Goal: Information Seeking & Learning: Learn about a topic

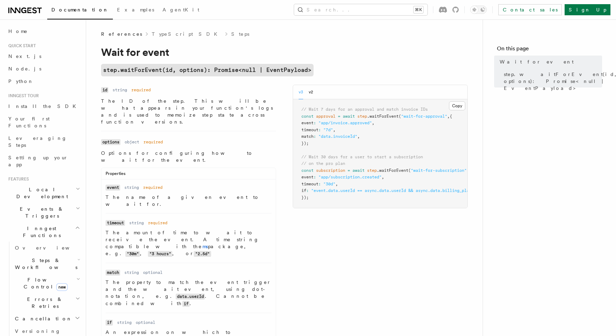
click at [344, 132] on pre "// Wait 7 days for an approval and match invoice IDs const approval = await ste…" at bounding box center [380, 153] width 174 height 109
click at [300, 115] on pre "// Wait 7 days for an approval and match invoice IDs const approval = await ste…" at bounding box center [380, 153] width 174 height 109
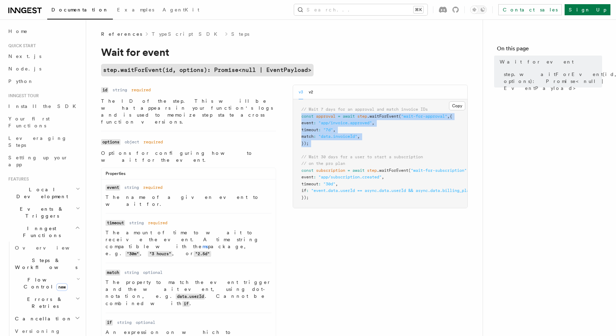
drag, startPoint x: 301, startPoint y: 115, endPoint x: 320, endPoint y: 148, distance: 37.8
click at [320, 148] on pre "// Wait 7 days for an approval and match invoice IDs const approval = await ste…" at bounding box center [380, 153] width 174 height 109
copy code "const approval = await step .waitForEvent ( "wait-for-approval" , { event : "ap…"
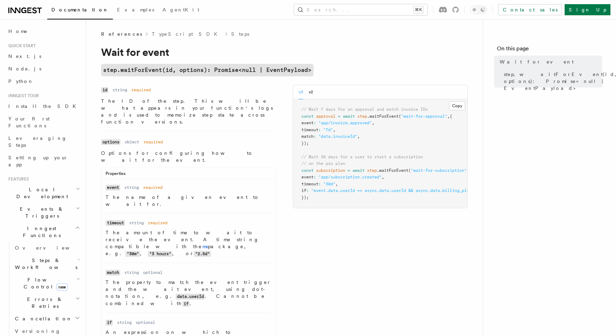
click at [237, 229] on p "The amount of time to wait to receive the event. A time string compatible with …" at bounding box center [189, 243] width 166 height 28
click at [203, 244] on link "ms" at bounding box center [206, 247] width 6 height 6
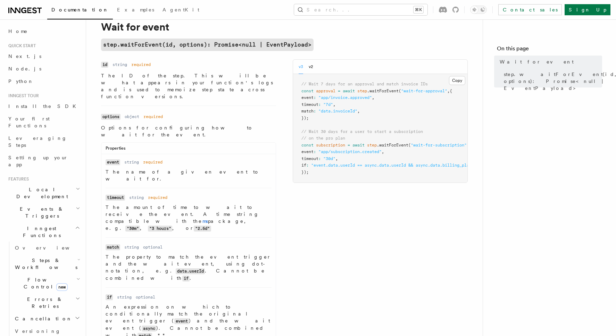
click at [44, 257] on span "Steps & Workflows" at bounding box center [44, 264] width 65 height 14
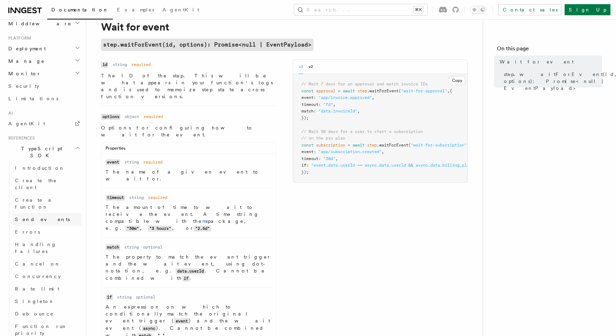
scroll to position [338, 0]
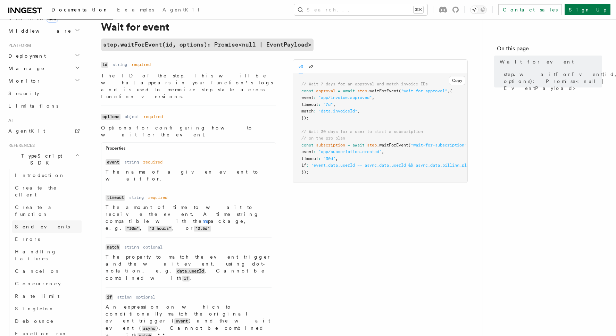
click at [47, 221] on link "Send events" at bounding box center [47, 227] width 70 height 13
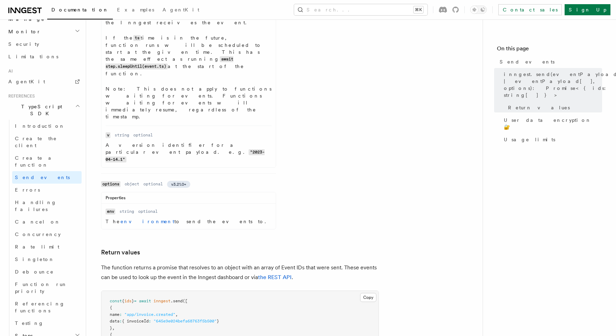
scroll to position [387, 0]
click at [77, 333] on icon "button" at bounding box center [78, 336] width 6 height 6
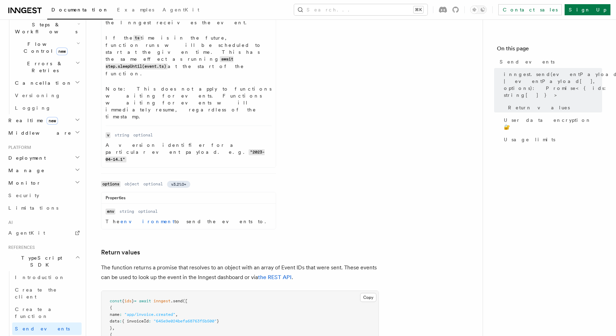
scroll to position [236, 0]
click at [42, 272] on link "Introduction" at bounding box center [47, 278] width 70 height 13
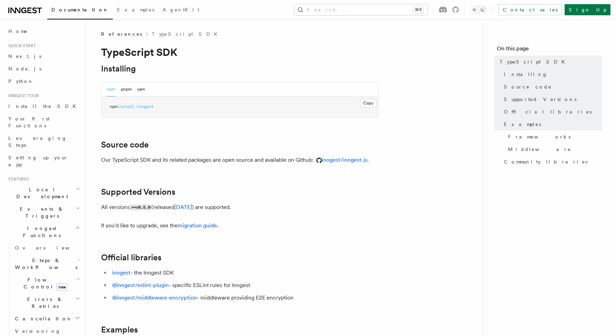
click at [77, 257] on icon "button" at bounding box center [78, 260] width 3 height 6
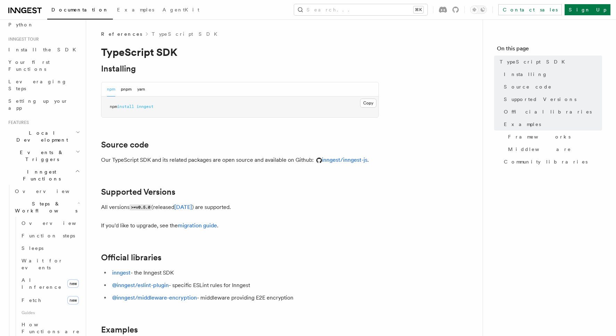
scroll to position [67, 0]
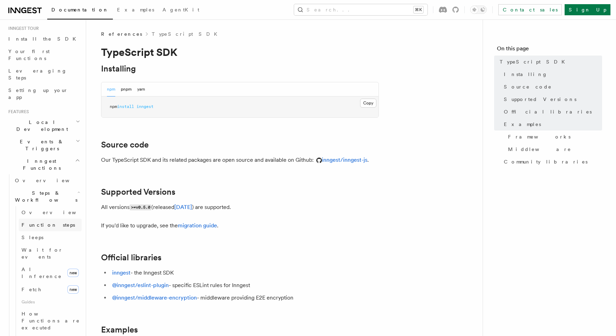
click at [55, 219] on link "Function steps" at bounding box center [50, 225] width 63 height 13
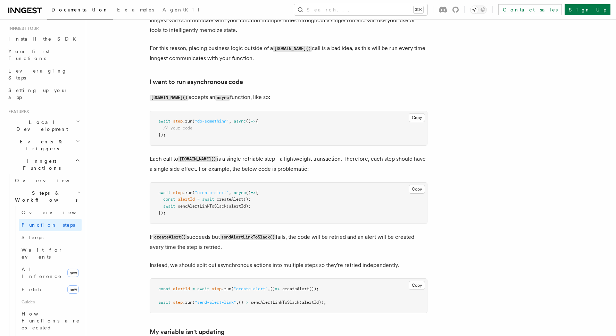
scroll to position [1489, 0]
click at [378, 8] on button "Search... ⌘K" at bounding box center [360, 9] width 133 height 11
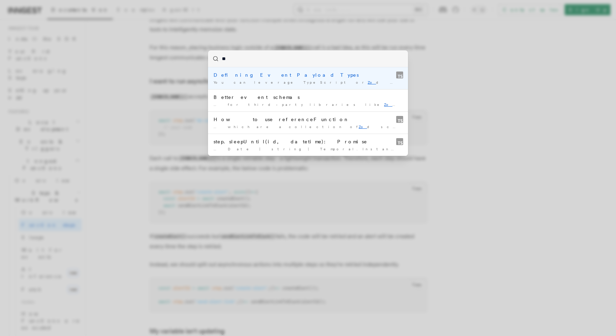
type input "***"
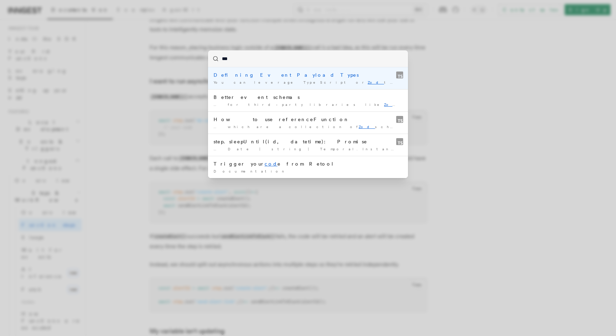
click at [266, 75] on div "Defining Event Payload Types" at bounding box center [308, 75] width 189 height 7
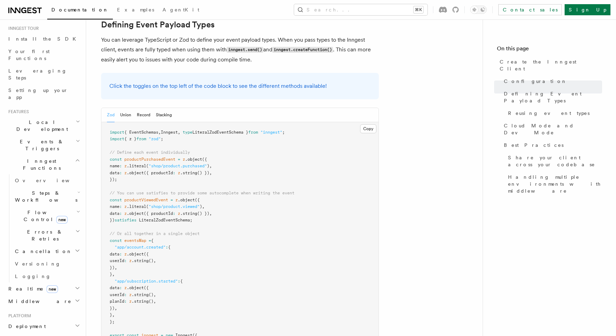
scroll to position [632, 0]
click at [124, 107] on button "Union" at bounding box center [125, 114] width 11 height 14
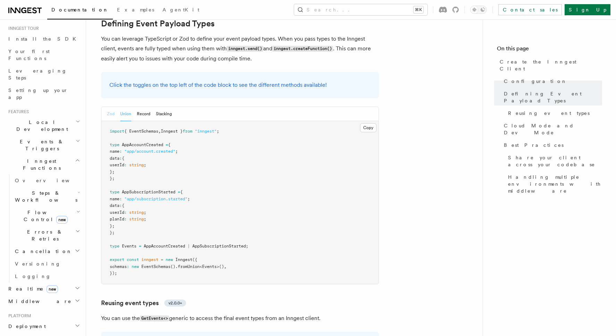
click at [110, 107] on button "Zod" at bounding box center [111, 114] width 8 height 14
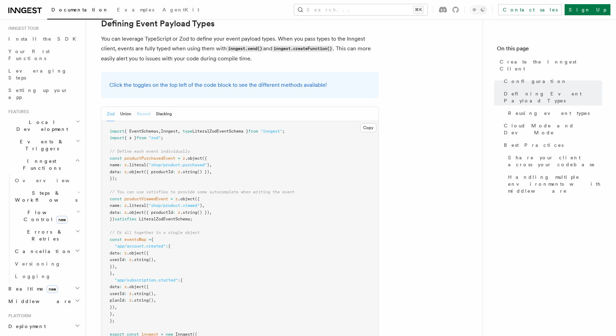
click at [146, 107] on button "Record" at bounding box center [144, 114] width 14 height 14
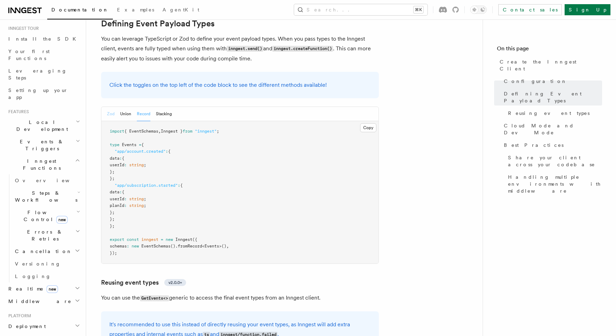
click at [108, 107] on button "Zod" at bounding box center [111, 114] width 8 height 14
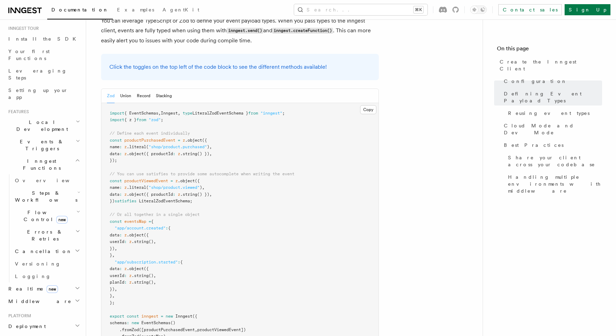
scroll to position [650, 0]
